Goal: Share content

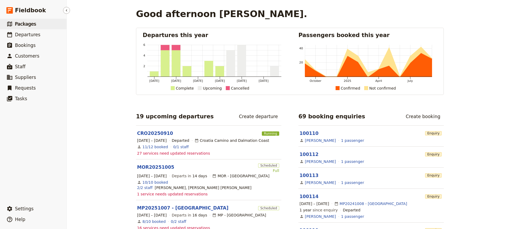
click at [22, 24] on span "Packages" at bounding box center [25, 23] width 21 height 5
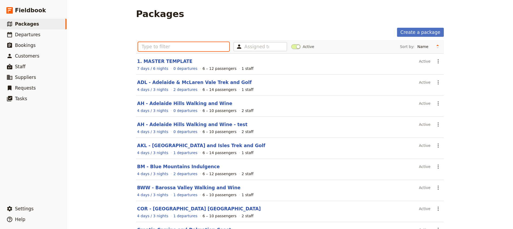
click at [143, 47] on input "text" at bounding box center [183, 46] width 91 height 9
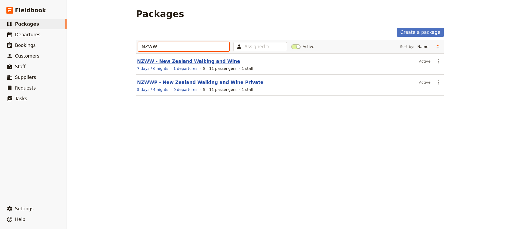
type input "NZWW"
click at [178, 62] on link "NZWW - New Zealand Walking and Wine" at bounding box center [188, 61] width 103 height 5
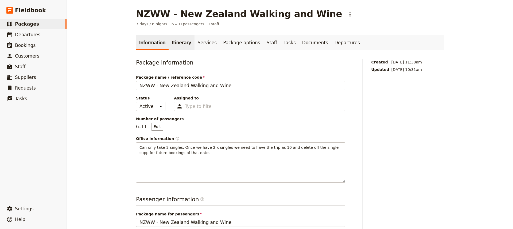
click at [173, 43] on link "Itinerary" at bounding box center [182, 42] width 26 height 15
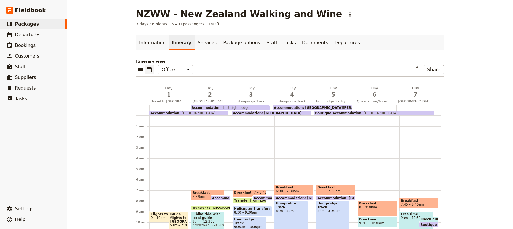
scroll to position [64, 0]
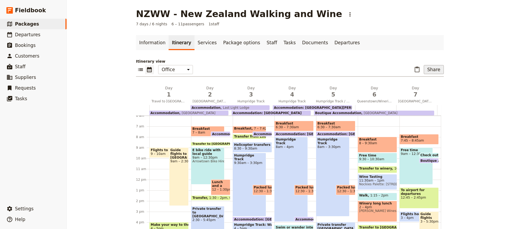
click at [433, 70] on button "Share" at bounding box center [434, 69] width 20 height 9
click at [421, 96] on span "Sales Brochure" at bounding box center [416, 96] width 28 height 5
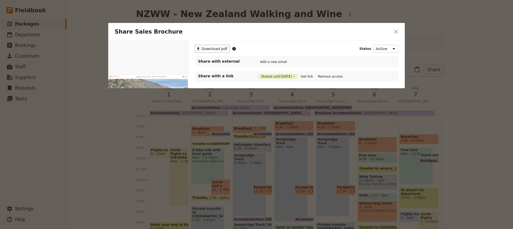
scroll to position [0, 0]
click at [313, 76] on button "Get link" at bounding box center [306, 77] width 15 height 6
